Goal: Download file/media: Download file/media

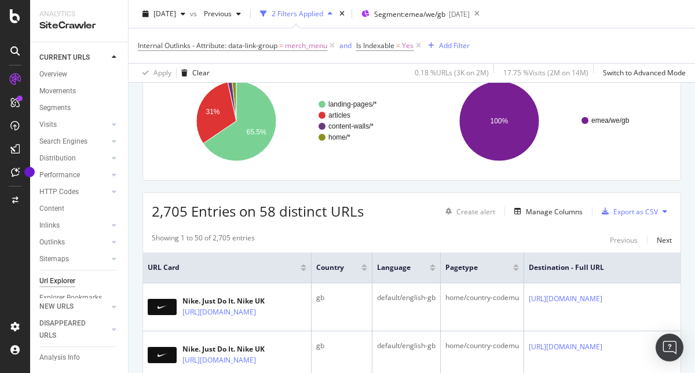
scroll to position [133, 0]
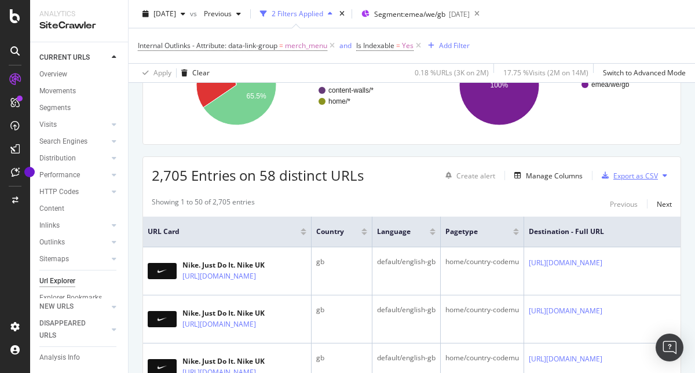
click at [614, 177] on div "button" at bounding box center [606, 175] width 16 height 7
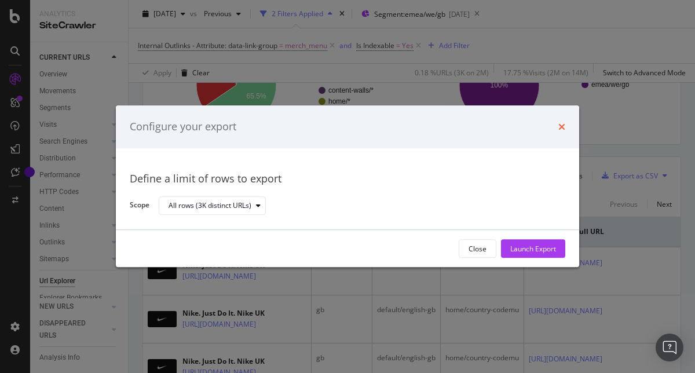
click at [564, 127] on icon "times" at bounding box center [562, 126] width 7 height 9
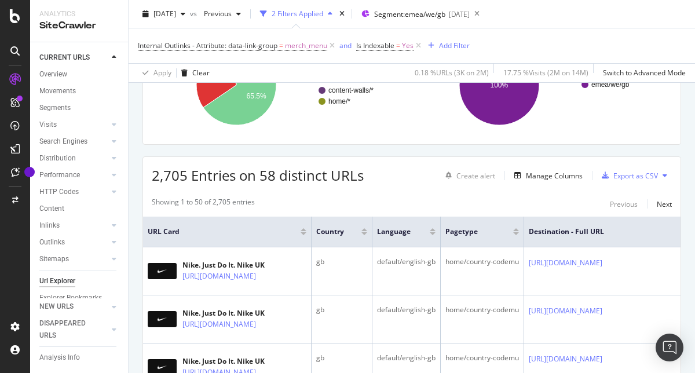
click at [666, 176] on icon at bounding box center [665, 175] width 5 height 7
click at [638, 176] on div "Export as CSV" at bounding box center [636, 176] width 45 height 10
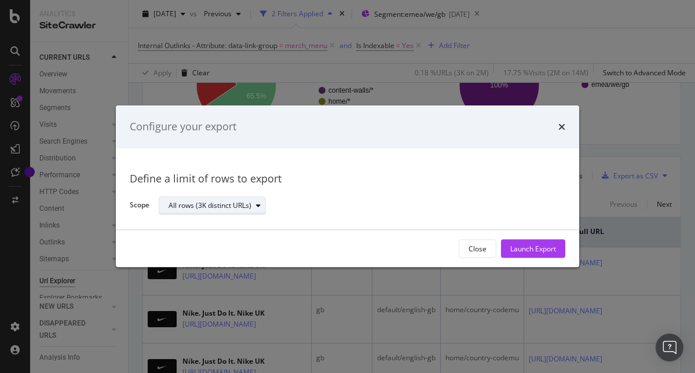
click at [255, 201] on div "All rows (3K distinct URLs)" at bounding box center [217, 206] width 97 height 16
click at [255, 202] on div "modal" at bounding box center [259, 205] width 14 height 7
click at [528, 247] on div "Launch Export" at bounding box center [534, 249] width 46 height 10
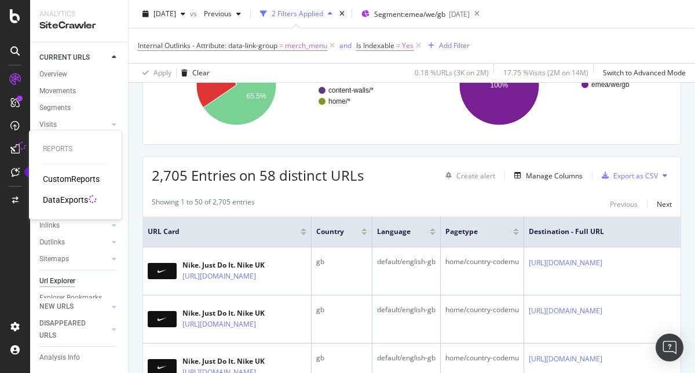
click at [57, 198] on div "DataExports" at bounding box center [65, 200] width 45 height 12
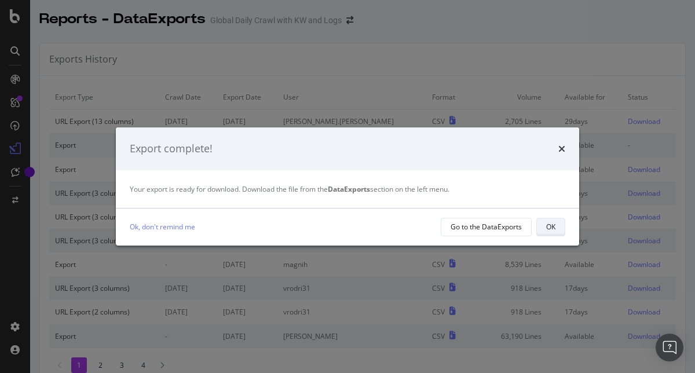
click at [554, 222] on div "OK" at bounding box center [551, 227] width 9 height 10
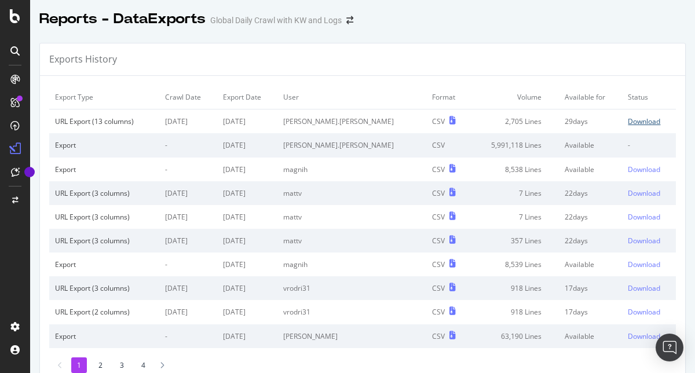
click at [637, 123] on div "Download" at bounding box center [644, 121] width 32 height 10
